Goal: Information Seeking & Learning: Learn about a topic

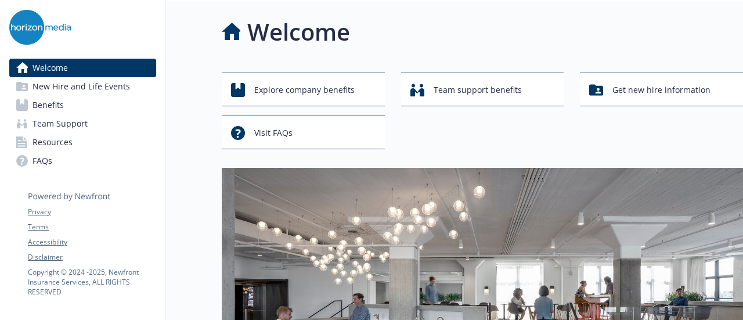
click at [111, 98] on link "Benefits" at bounding box center [82, 105] width 147 height 19
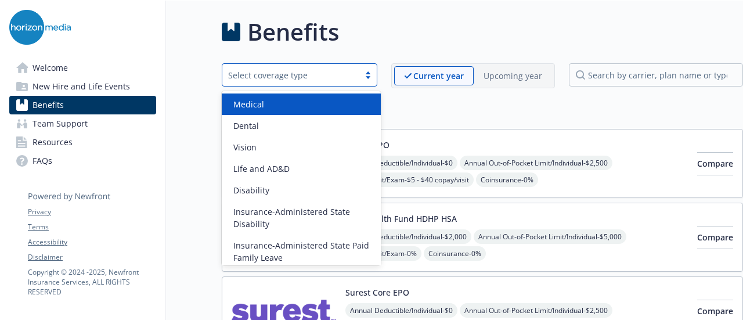
click at [354, 70] on div "Select coverage type" at bounding box center [290, 75] width 125 height 12
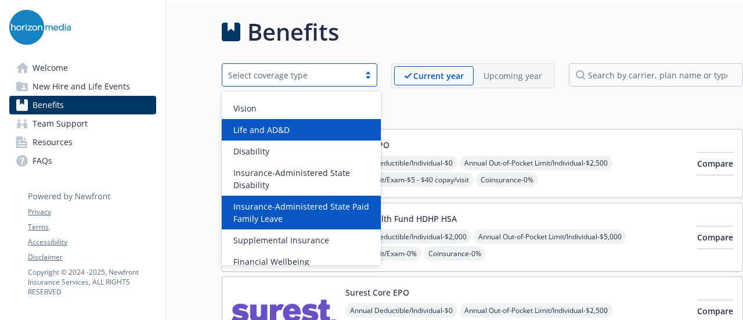
scroll to position [33, 0]
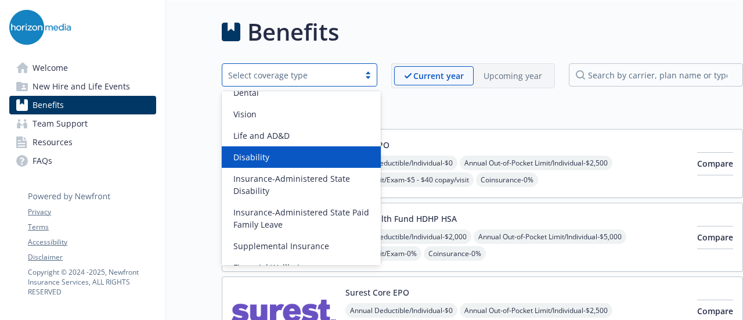
click at [315, 147] on div "Disability" at bounding box center [301, 156] width 159 height 21
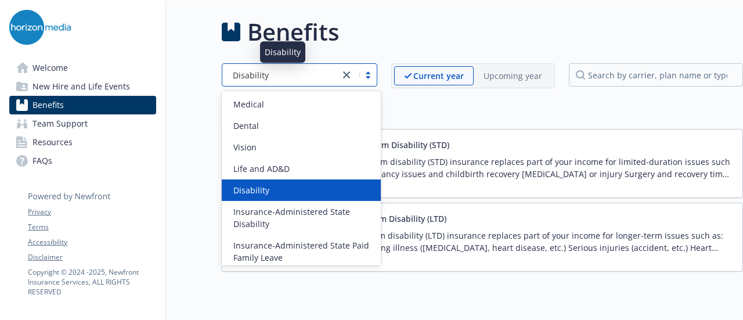
click at [297, 69] on div "Disability" at bounding box center [281, 75] width 106 height 12
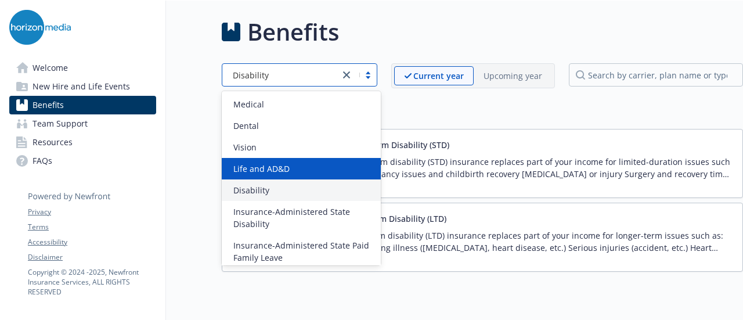
click at [285, 160] on div "Life and AD&D" at bounding box center [301, 168] width 159 height 21
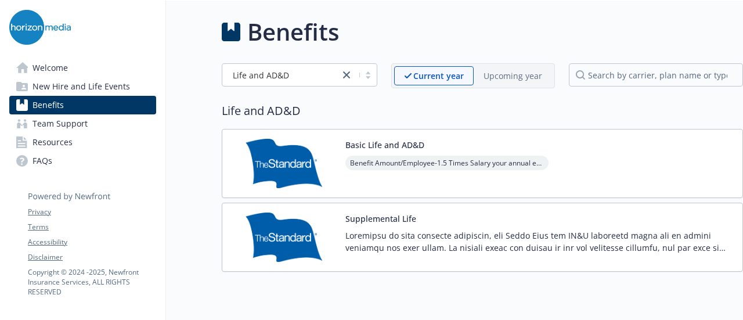
click at [452, 235] on p at bounding box center [539, 241] width 388 height 24
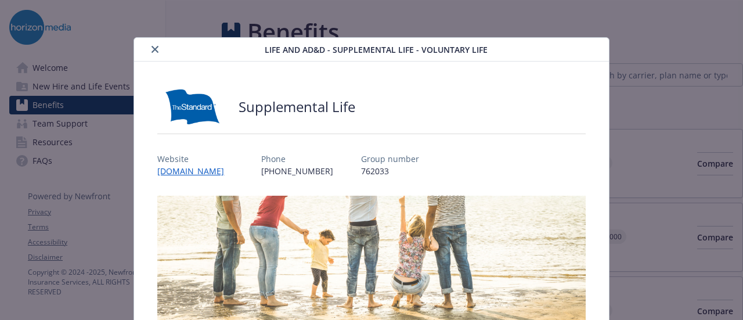
click at [152, 49] on icon "close" at bounding box center [155, 49] width 7 height 7
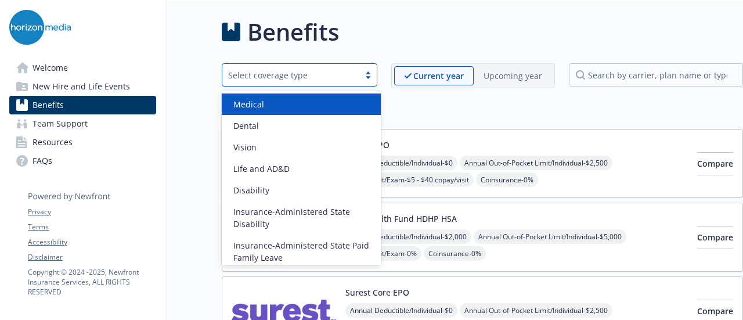
click at [354, 75] on div "Select coverage type" at bounding box center [290, 75] width 125 height 12
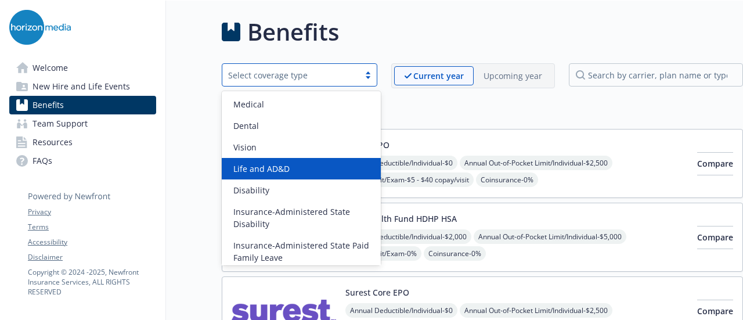
drag, startPoint x: 324, startPoint y: 179, endPoint x: 310, endPoint y: 161, distance: 23.2
click at [310, 161] on div "Medical Dental Vision Life and AD&D Disability Insurance-Administered State Dis…" at bounding box center [301, 178] width 159 height 174
click at [310, 161] on div "Life and AD&D" at bounding box center [301, 168] width 159 height 21
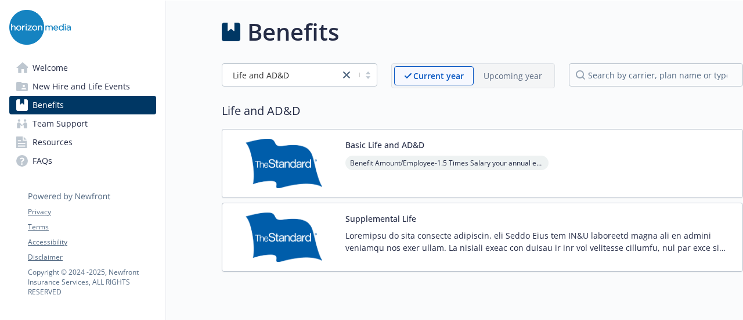
click at [395, 156] on span "Benefit Amount/Employee - 1.5 Times Salary your annual earnings" at bounding box center [446, 163] width 203 height 15
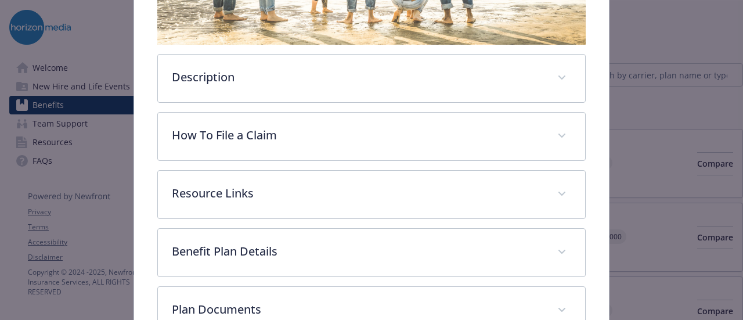
scroll to position [315, 0]
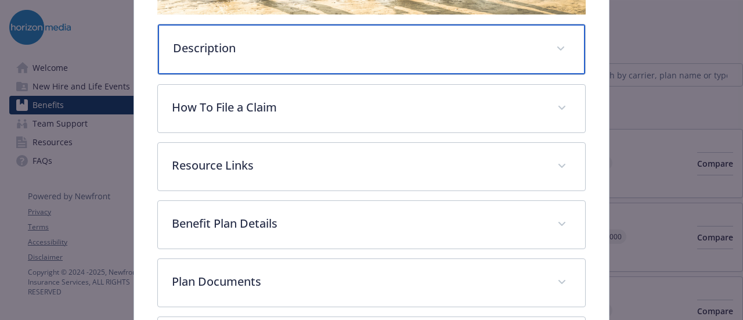
click at [445, 39] on p "Description" at bounding box center [357, 47] width 369 height 17
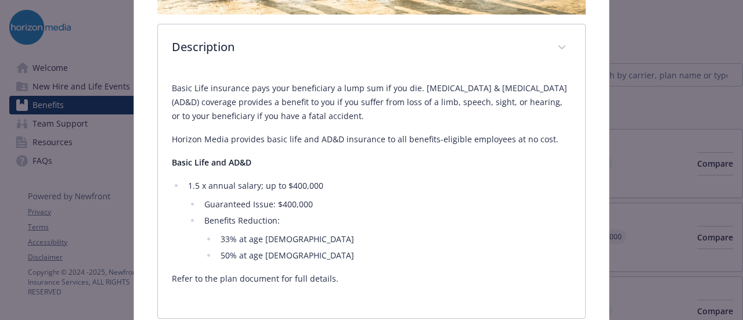
click at [377, 159] on p "Basic Life and AD&D" at bounding box center [371, 163] width 399 height 14
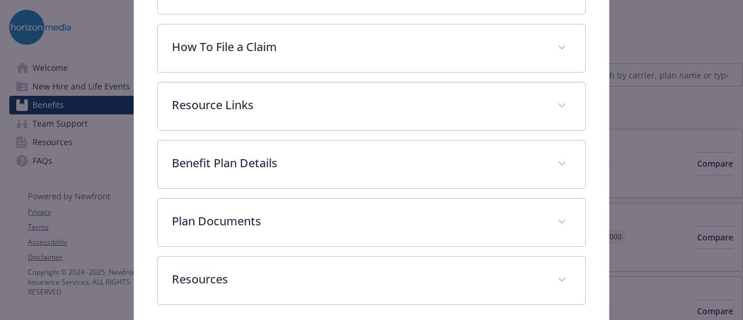
scroll to position [620, 0]
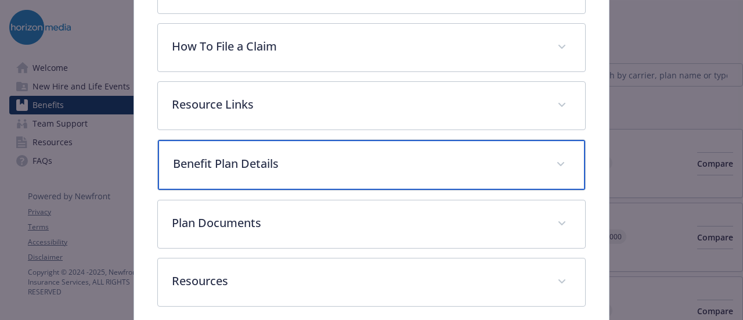
click at [395, 163] on p "Benefit Plan Details" at bounding box center [357, 163] width 369 height 17
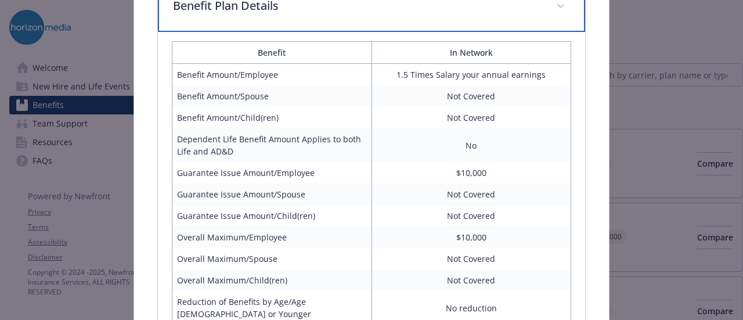
scroll to position [779, 0]
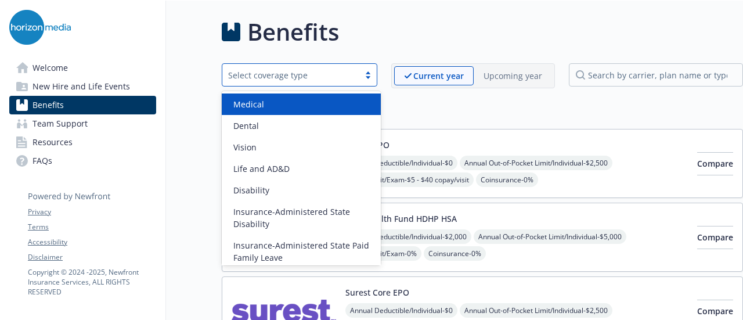
click at [354, 78] on div "Select coverage type" at bounding box center [290, 75] width 125 height 12
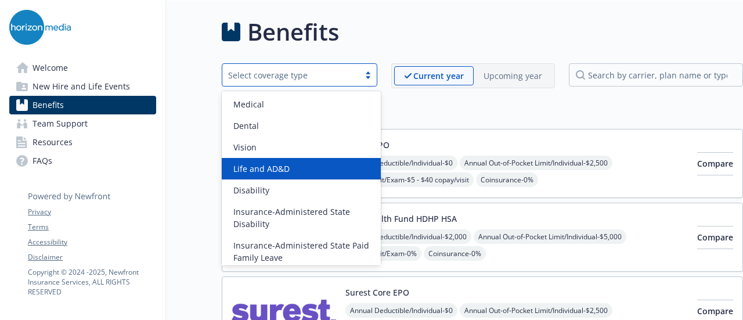
click at [326, 167] on div "Life and AD&D" at bounding box center [301, 169] width 145 height 12
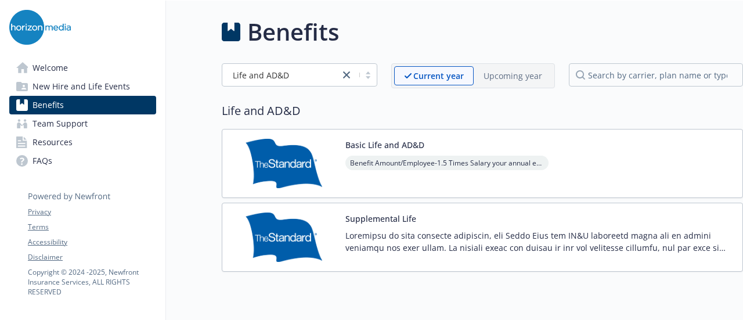
click at [376, 235] on p at bounding box center [539, 241] width 388 height 24
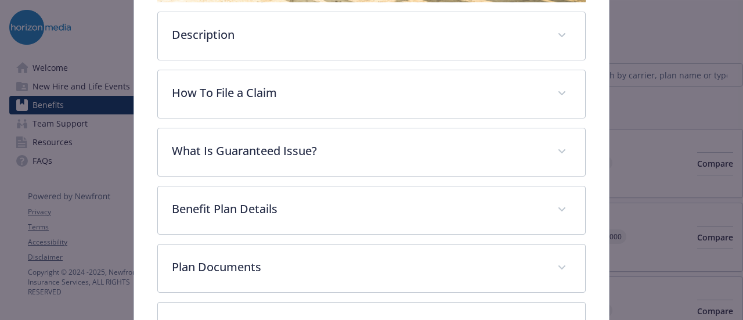
scroll to position [330, 0]
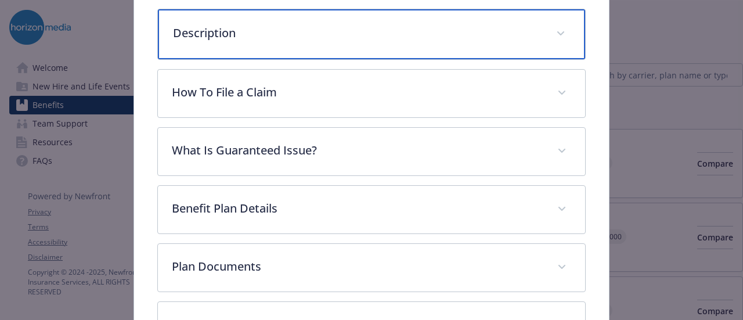
click at [424, 44] on div "Description" at bounding box center [371, 34] width 427 height 50
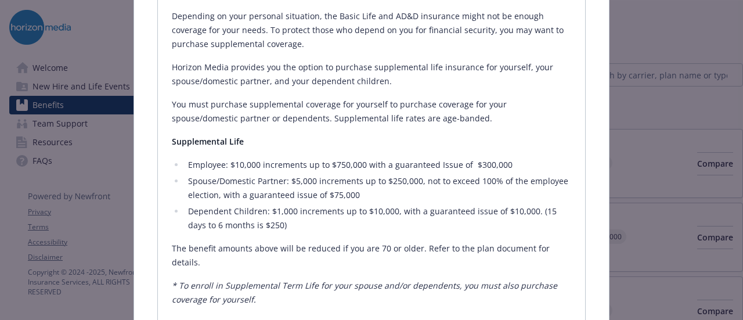
scroll to position [392, 0]
